Goal: Information Seeking & Learning: Learn about a topic

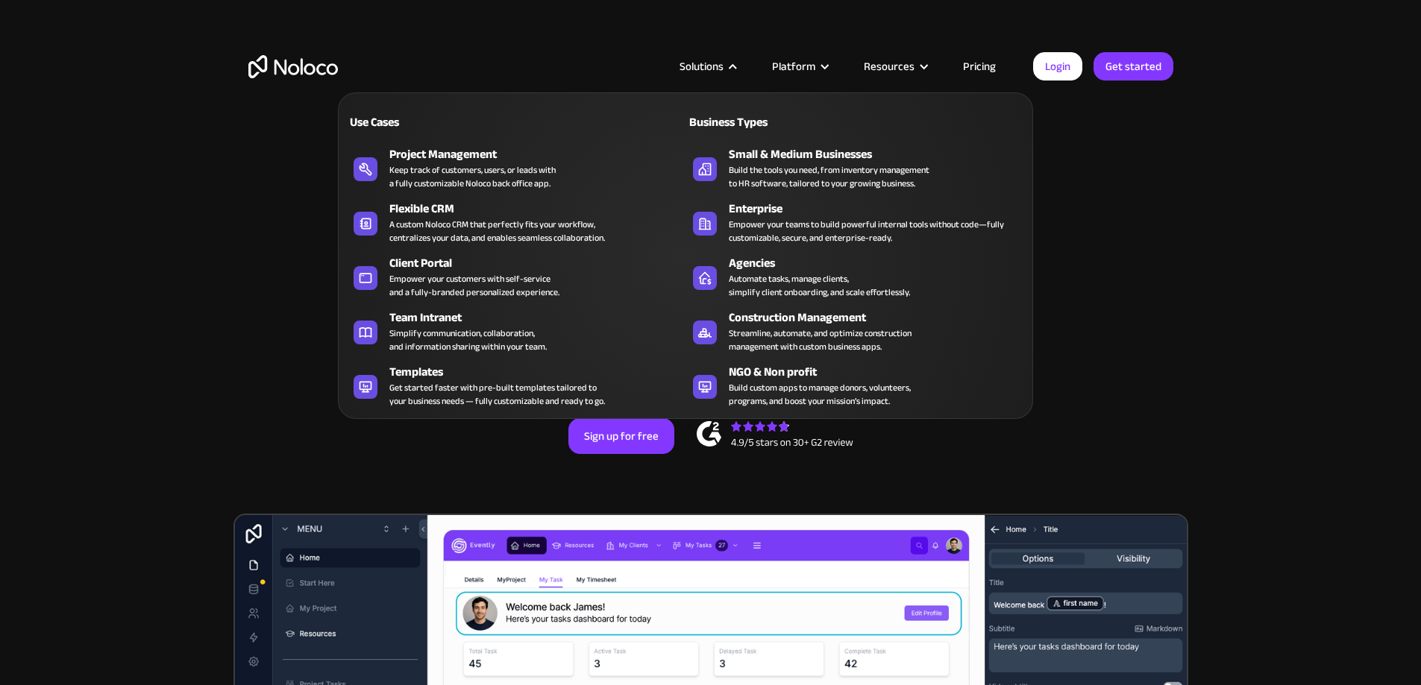
click at [712, 57] on div "Solutions" at bounding box center [701, 66] width 44 height 19
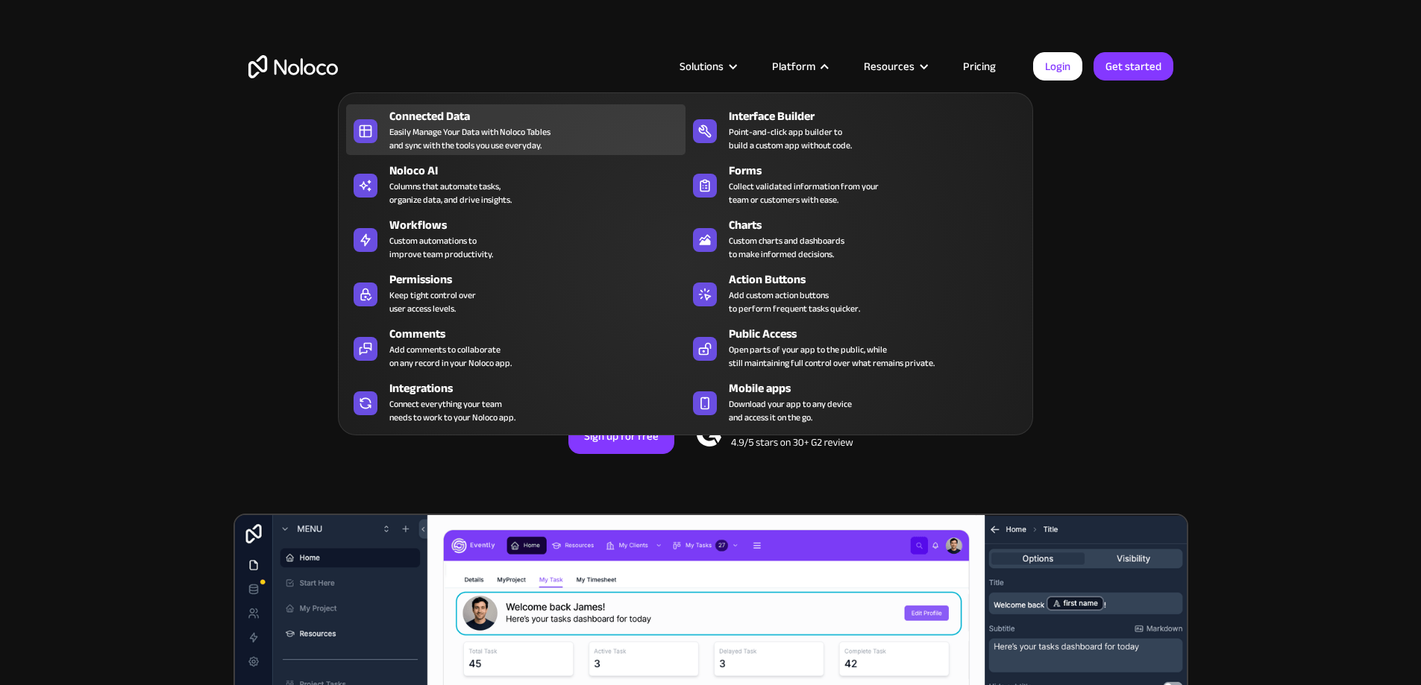
click at [506, 125] on div "Connected Data" at bounding box center [540, 116] width 303 height 18
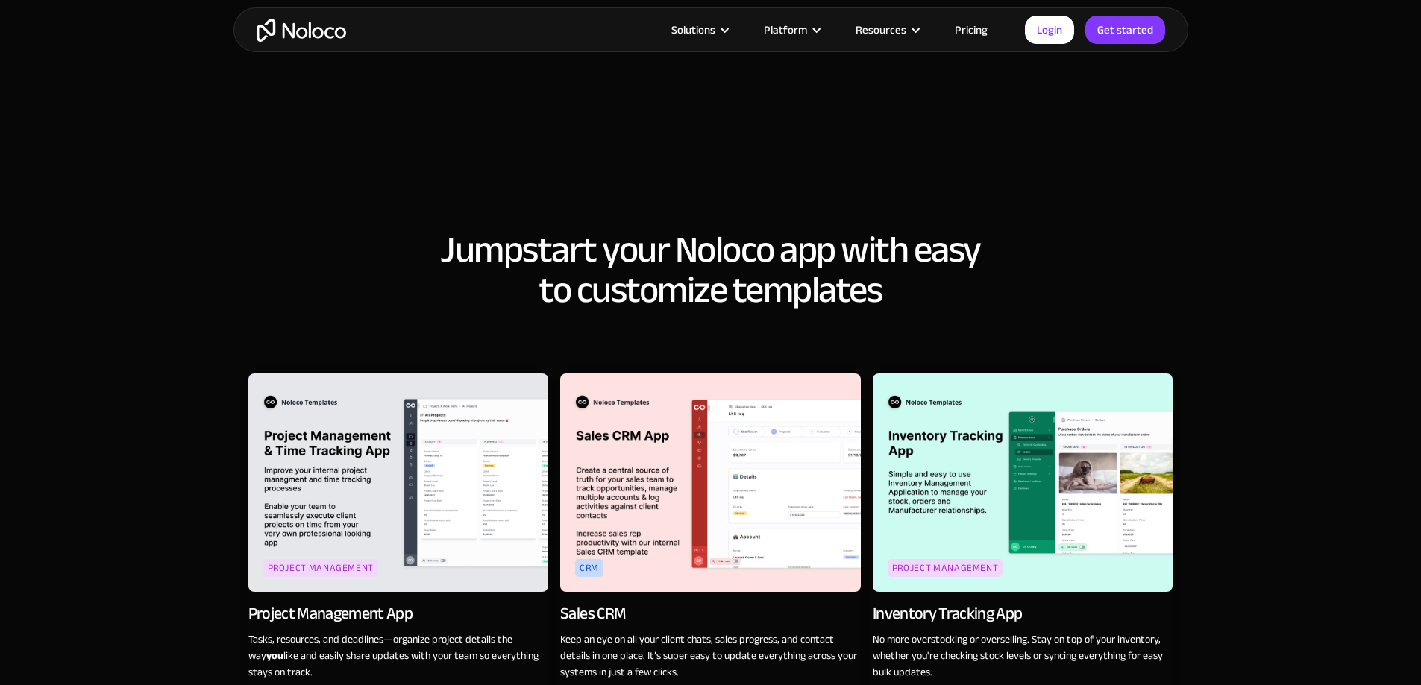
scroll to position [1665, 0]
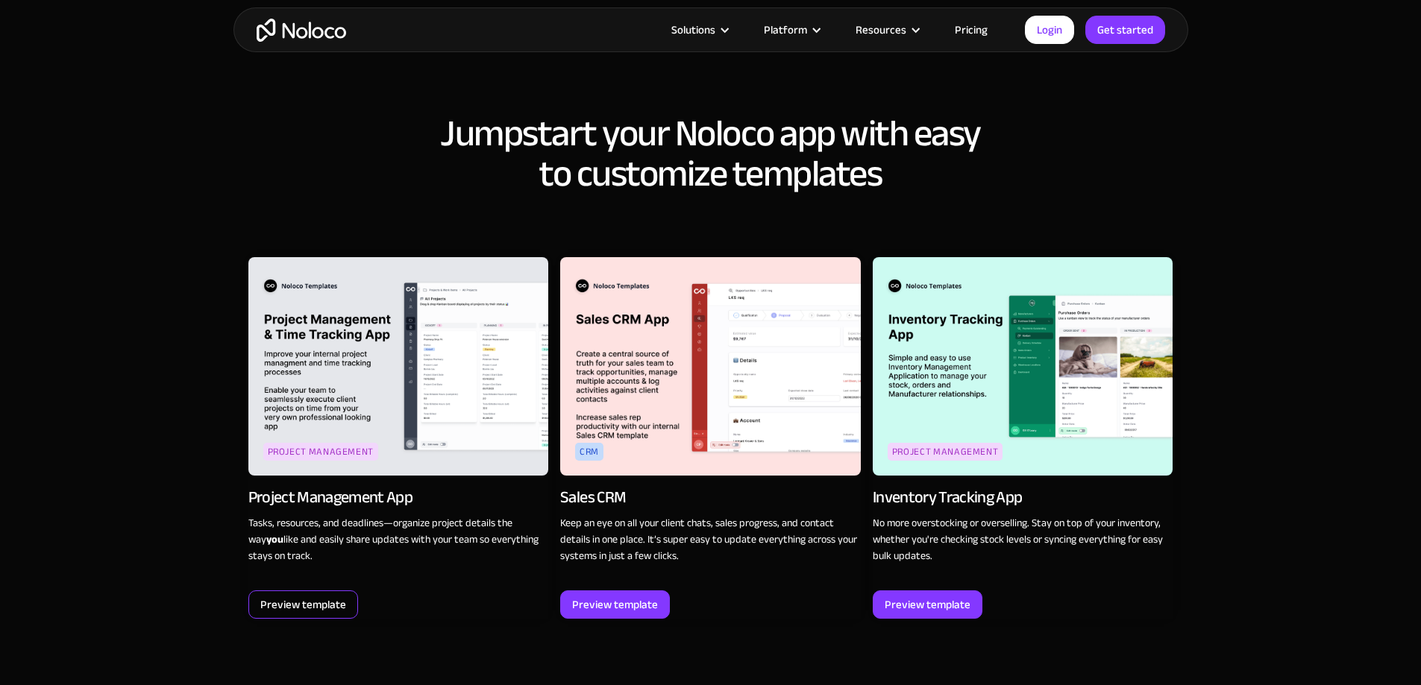
click at [311, 595] on div "Preview template" at bounding box center [303, 604] width 86 height 19
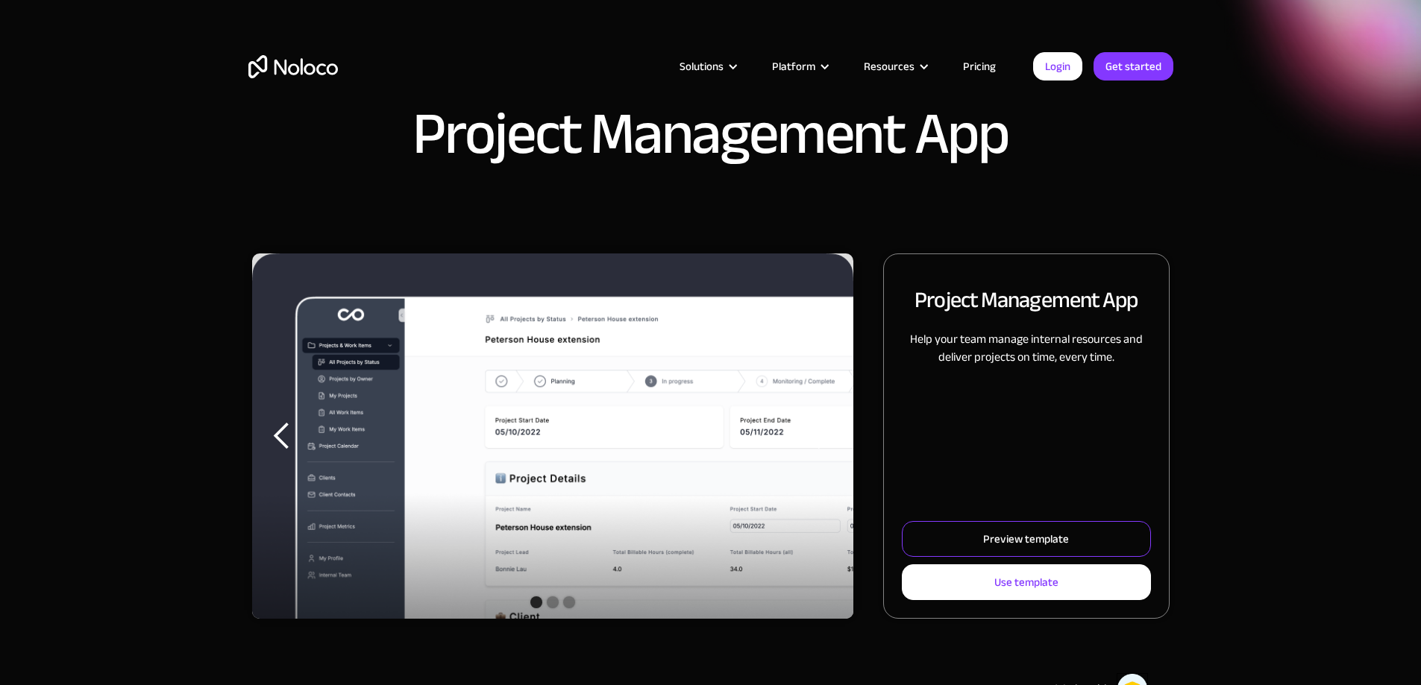
click at [983, 549] on div "Preview template" at bounding box center [1026, 539] width 86 height 19
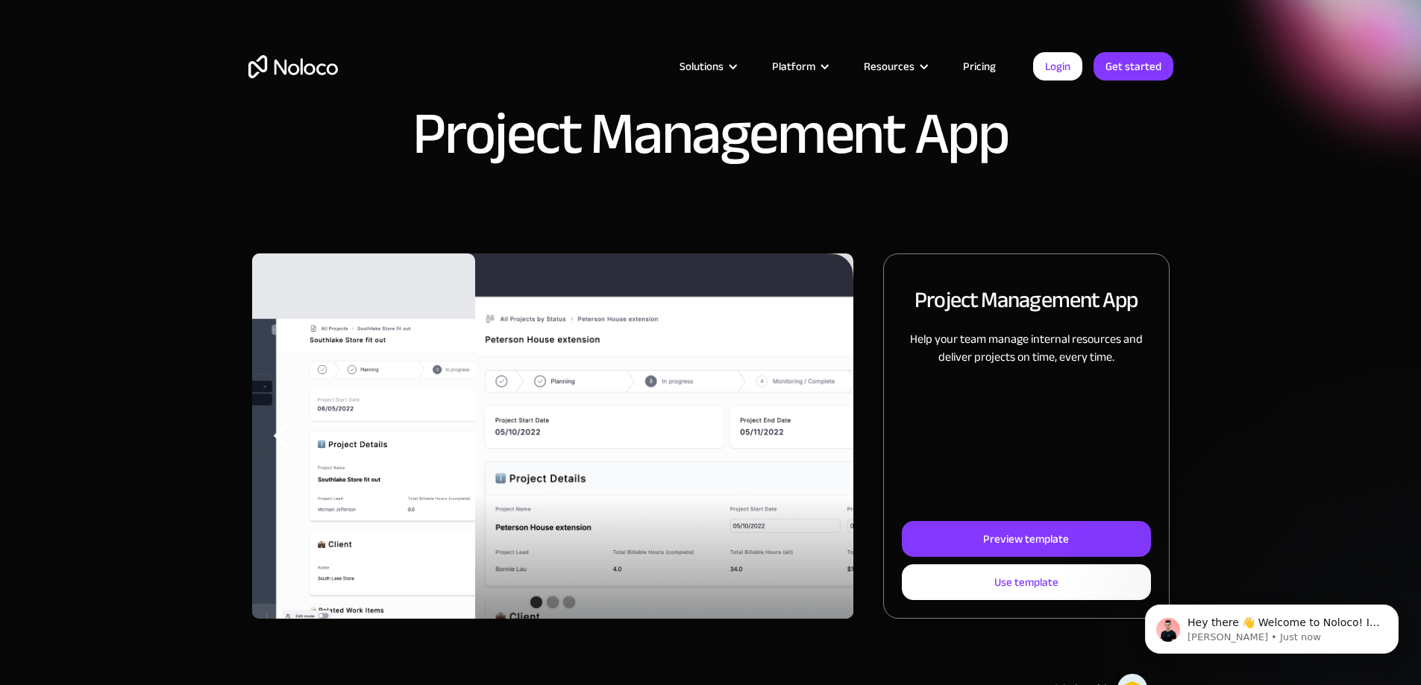
click at [1003, 65] on link "Pricing" at bounding box center [979, 66] width 70 height 19
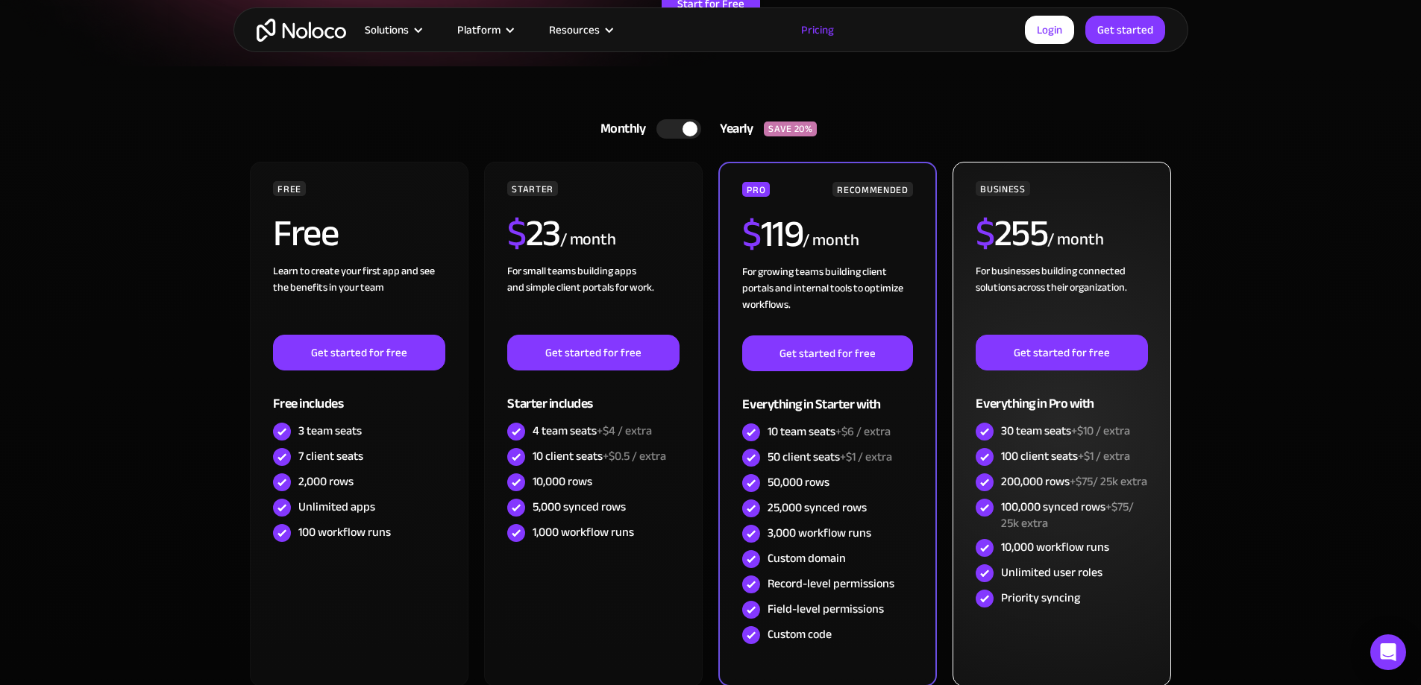
scroll to position [298, 0]
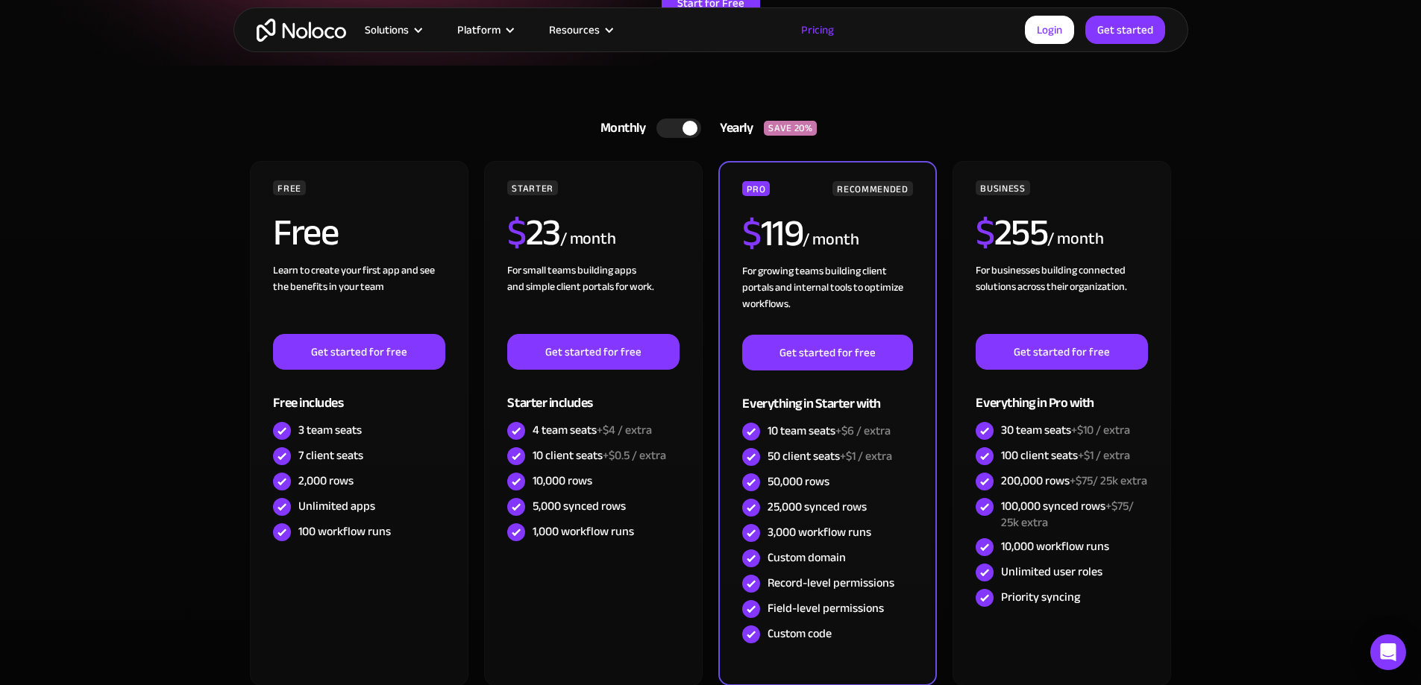
click at [1307, 307] on section "Monthly Yearly SAVE 20% Monthly Yearly SAVE 20% FREE Free Learn to create your …" at bounding box center [710, 438] width 1421 height 744
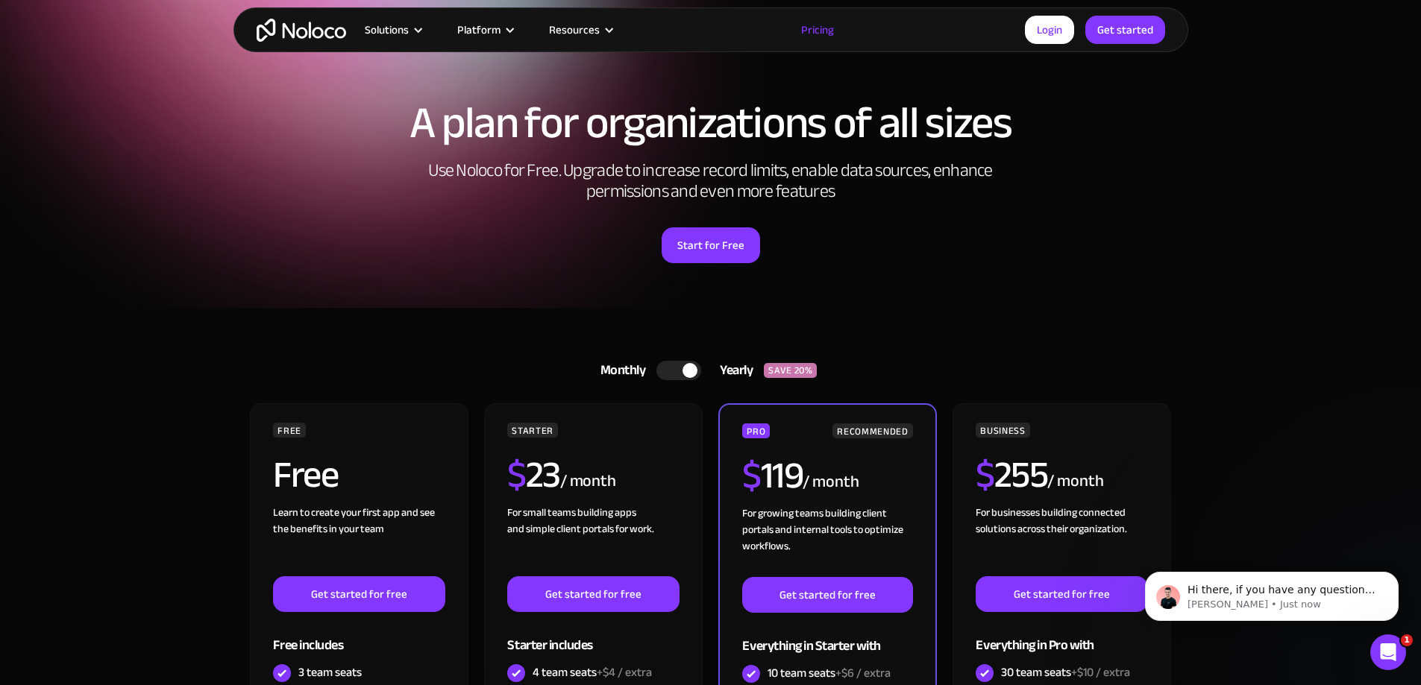
scroll to position [50, 0]
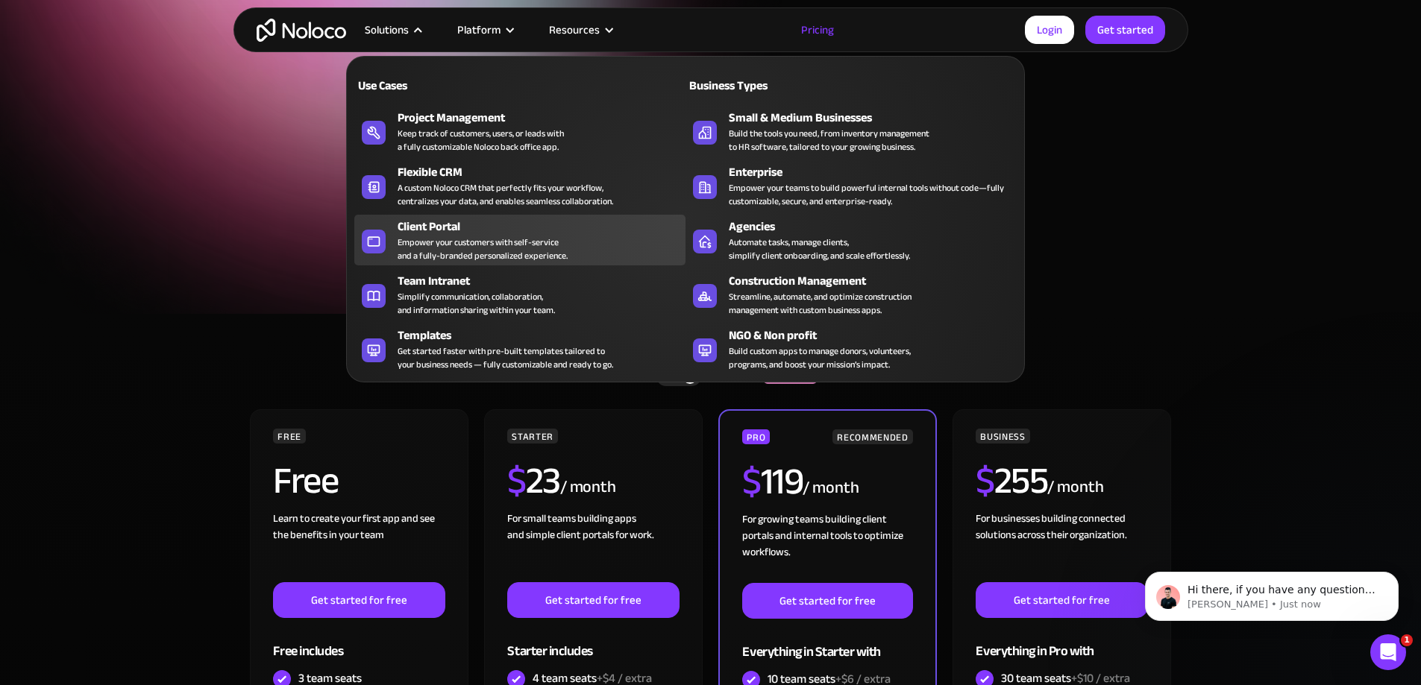
click at [480, 251] on div "Empower your customers with self-service and a fully-branded personalized exper…" at bounding box center [483, 249] width 170 height 27
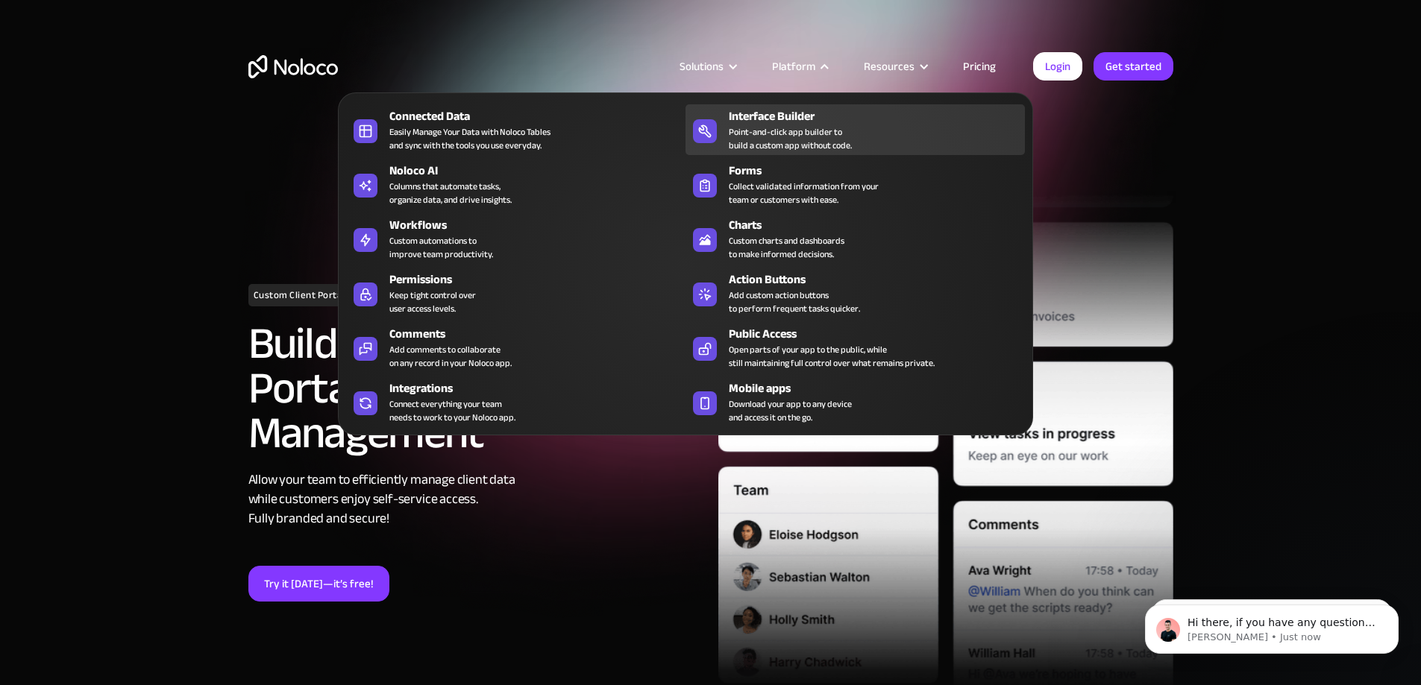
click at [797, 148] on div "Point-and-click app builder to build a custom app without code." at bounding box center [790, 138] width 123 height 27
